Goal: Task Accomplishment & Management: Manage account settings

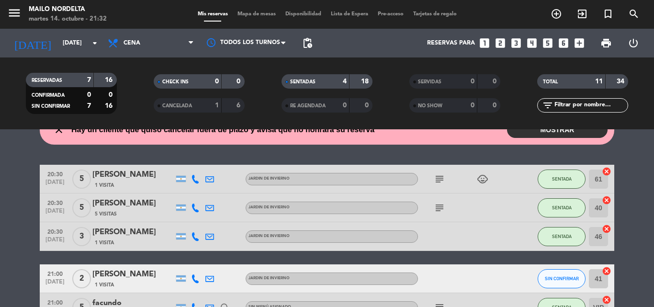
scroll to position [144, 0]
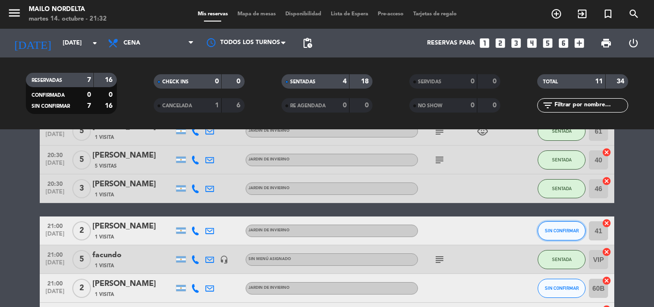
click at [552, 230] on span "SIN CONFIRMAR" at bounding box center [561, 230] width 34 height 5
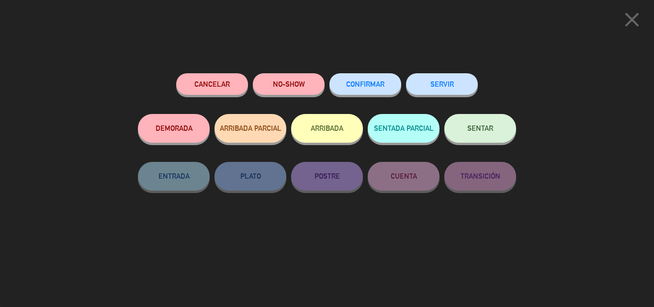
click at [479, 142] on button "SENTAR" at bounding box center [480, 128] width 72 height 29
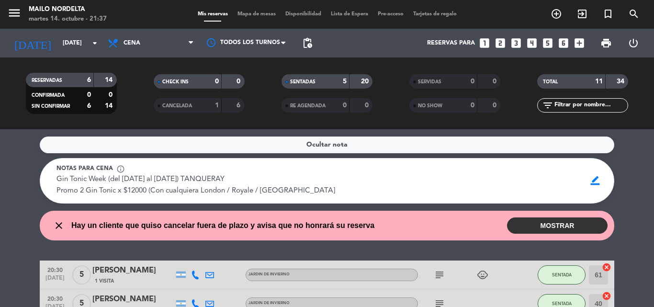
scroll to position [239, 0]
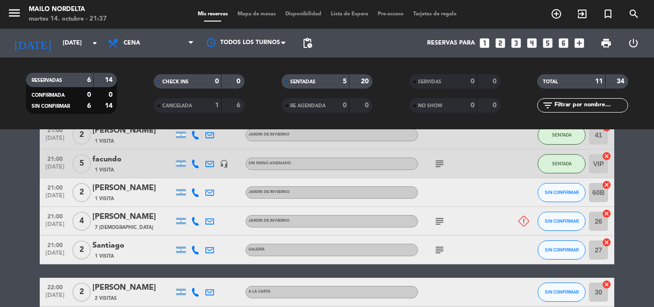
click at [322, 80] on div "SENTADAS" at bounding box center [306, 81] width 44 height 11
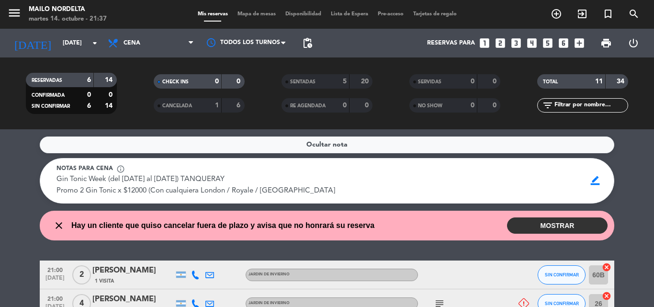
scroll to position [48, 0]
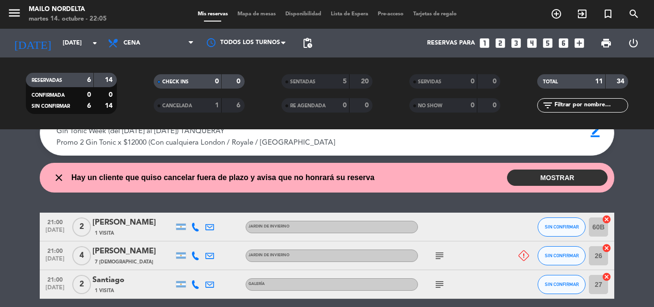
click at [54, 175] on icon "close" at bounding box center [58, 177] width 11 height 11
click at [57, 175] on icon "close" at bounding box center [58, 177] width 11 height 11
click at [27, 187] on wont-attend-reservations "close Hay un cliente que quiso cancelar fuera de plazo y avisa que no honrará s…" at bounding box center [327, 178] width 654 height 30
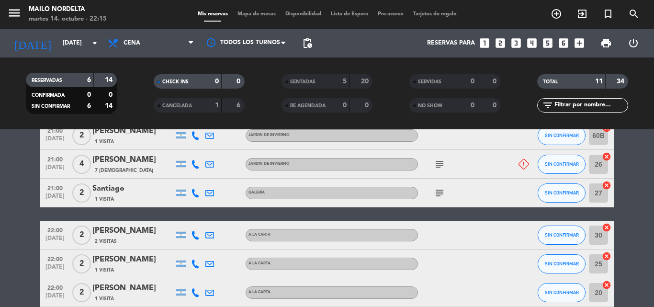
scroll to position [91, 0]
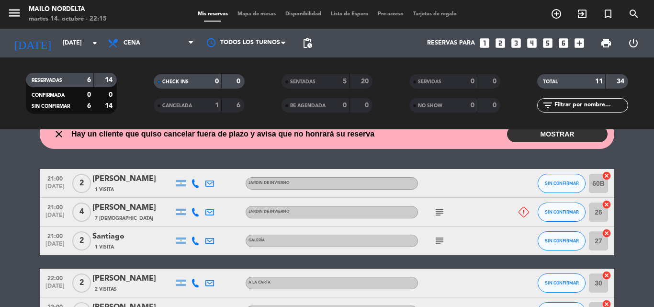
click at [441, 213] on icon "subject" at bounding box center [438, 211] width 11 height 11
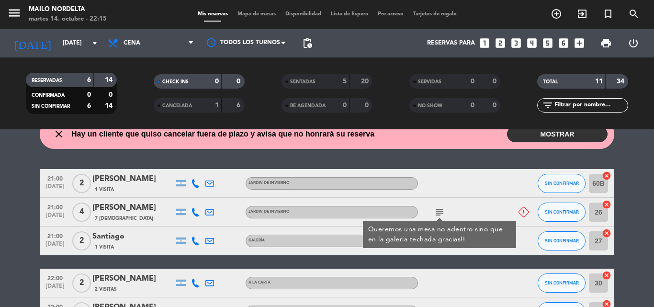
click at [441, 213] on icon "subject" at bounding box center [438, 211] width 11 height 11
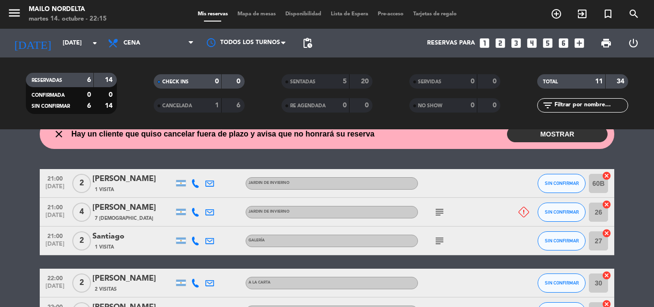
click at [193, 181] on icon at bounding box center [195, 183] width 9 height 9
click at [188, 168] on span "Copiar" at bounding box center [186, 167] width 20 height 10
click at [198, 239] on icon at bounding box center [195, 240] width 9 height 9
click at [192, 228] on span "Copiar" at bounding box center [188, 225] width 20 height 10
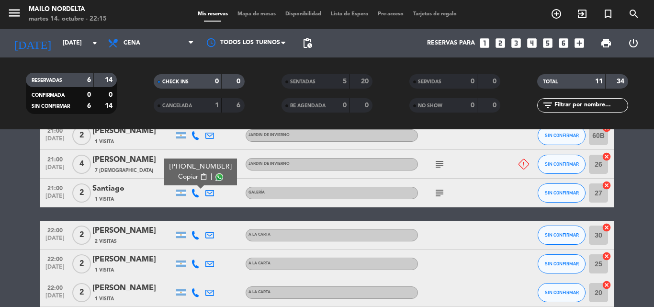
click at [194, 234] on icon at bounding box center [195, 235] width 9 height 9
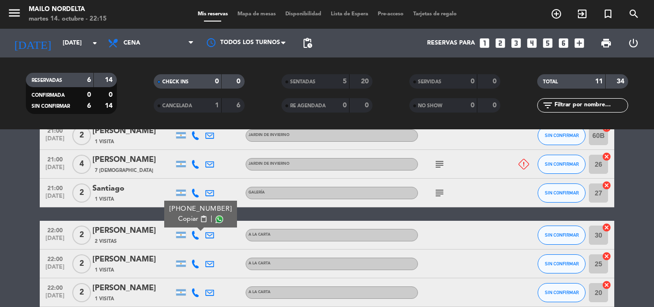
click at [189, 222] on span "Copiar" at bounding box center [188, 219] width 20 height 10
click at [197, 264] on icon at bounding box center [195, 263] width 9 height 9
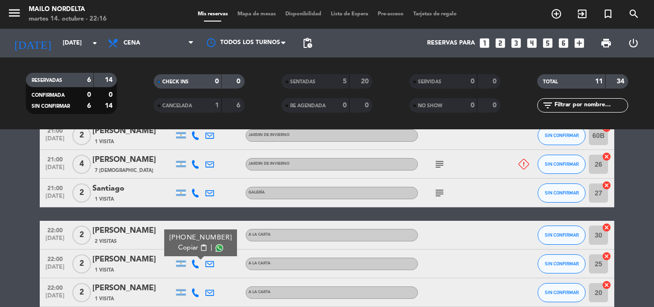
click at [185, 246] on span "Copiar" at bounding box center [188, 248] width 20 height 10
